Goal: Use online tool/utility: Utilize a website feature to perform a specific function

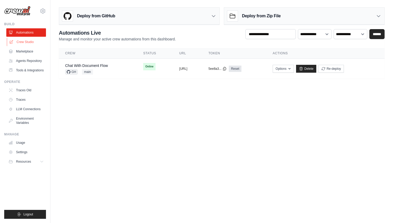
click at [33, 42] on link "Crew Studio" at bounding box center [27, 42] width 40 height 8
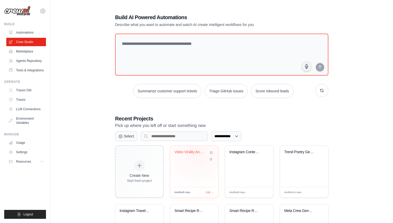
click at [198, 154] on div "Video Virality Analyzer with Local ..." at bounding box center [190, 153] width 32 height 7
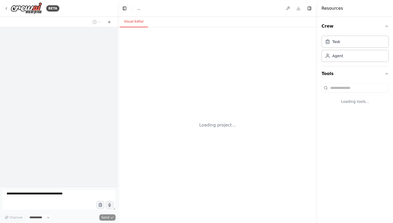
select select "****"
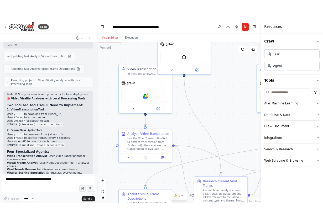
scroll to position [2833, 0]
